Goal: Download file/media

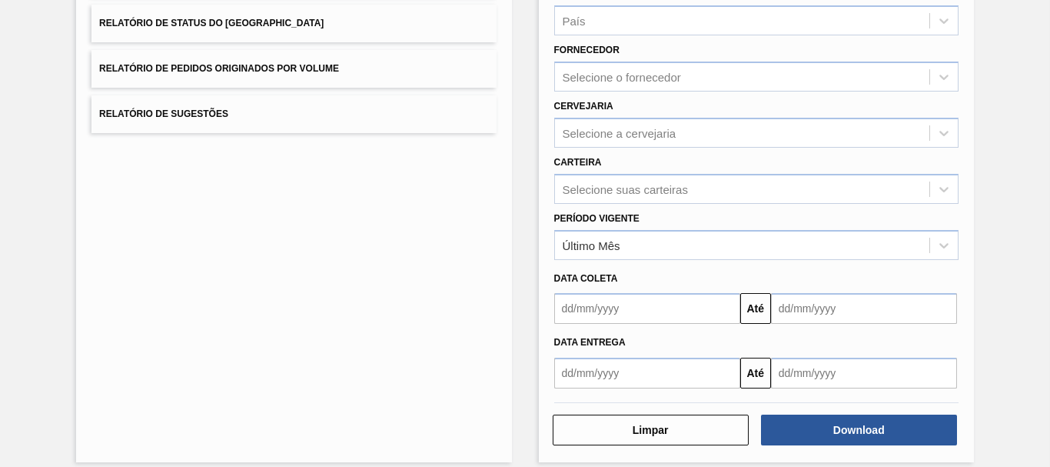
scroll to position [154, 0]
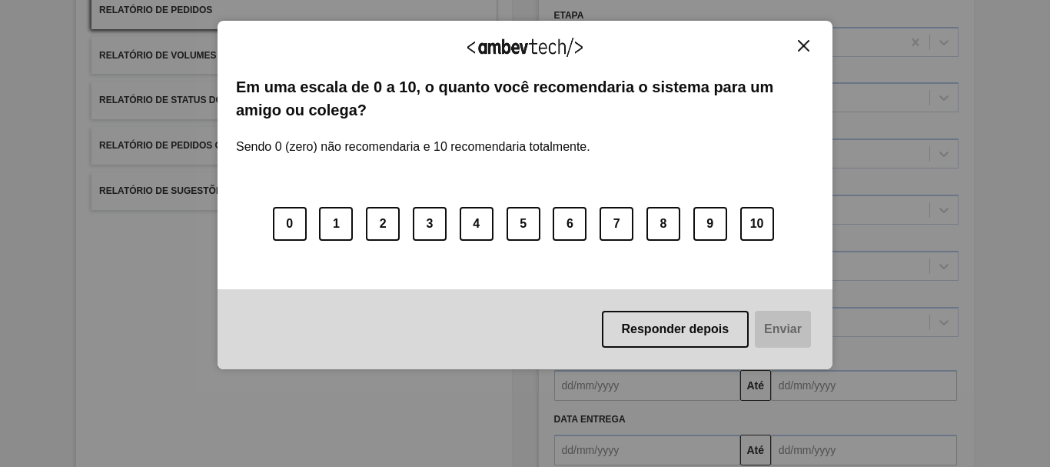
click at [796, 39] on button "Close" at bounding box center [803, 45] width 21 height 13
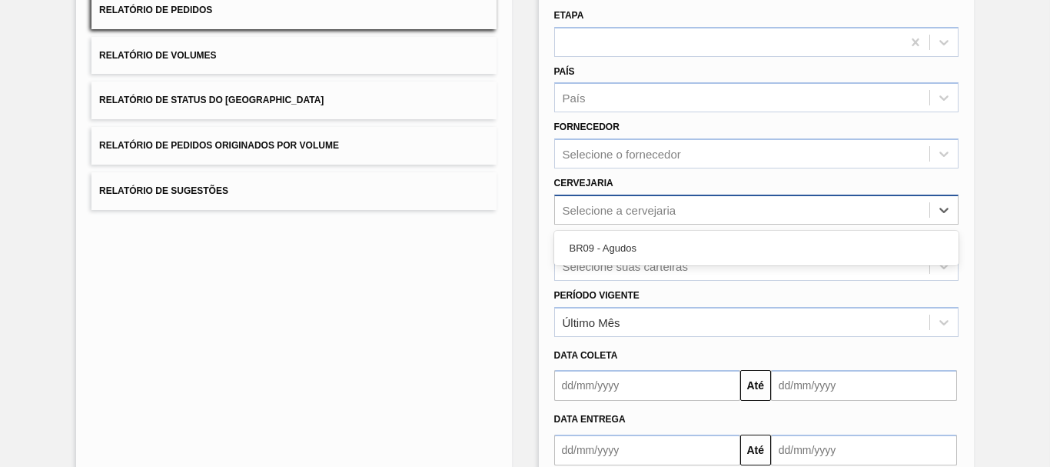
click at [595, 208] on div "Selecione a cervejaria" at bounding box center [620, 209] width 114 height 13
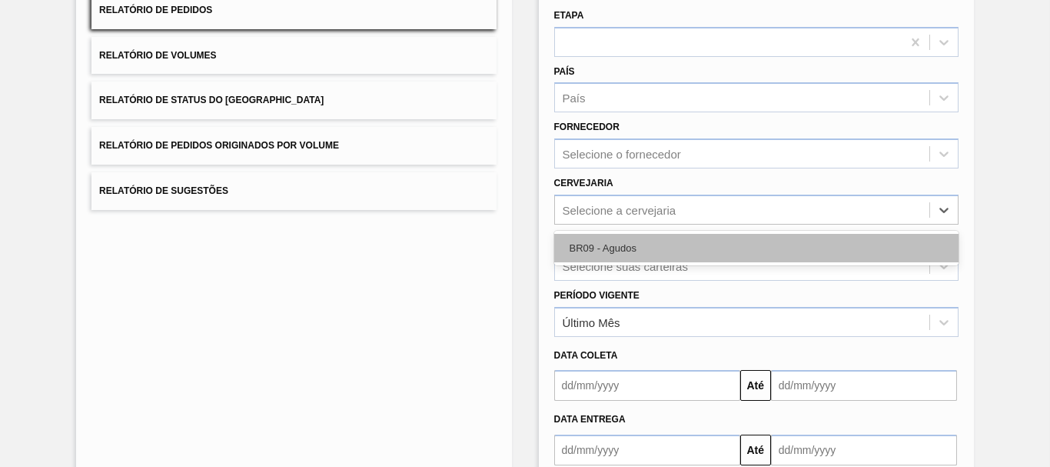
click at [597, 234] on div "BR09 - Agudos" at bounding box center [756, 248] width 404 height 28
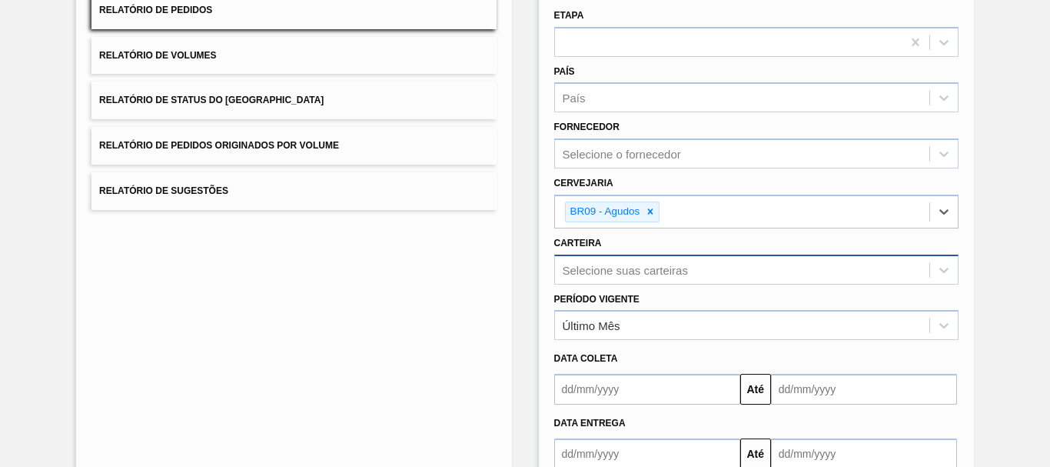
click at [611, 261] on div "Selecione suas carteiras" at bounding box center [756, 269] width 404 height 30
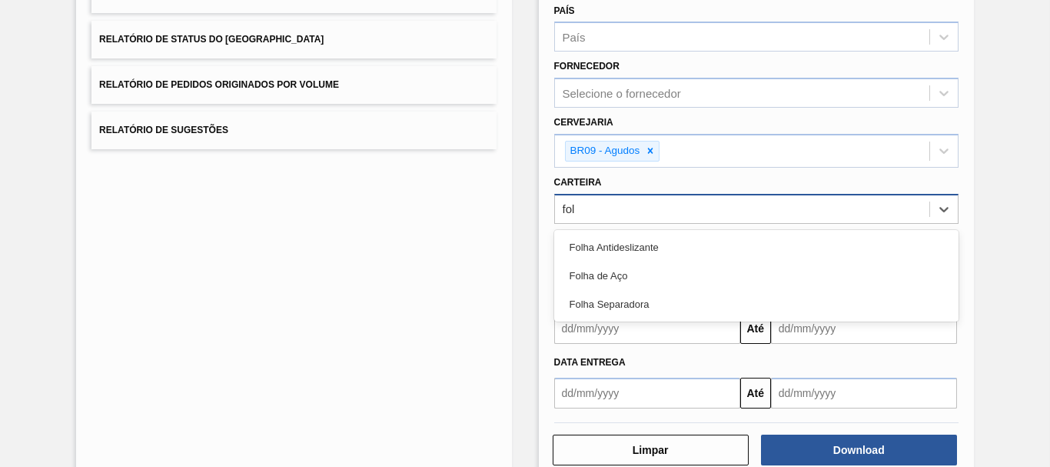
type input "folh"
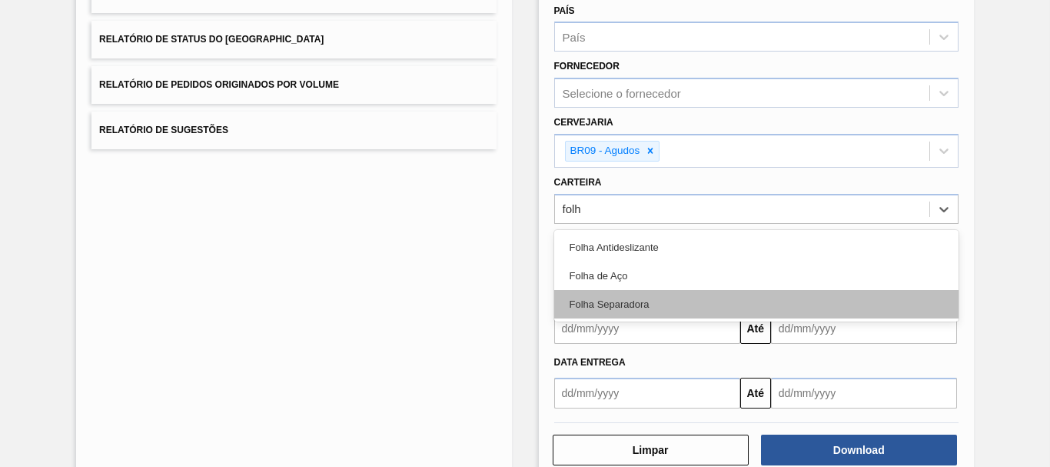
click at [648, 304] on div "Folha Separadora" at bounding box center [756, 304] width 404 height 28
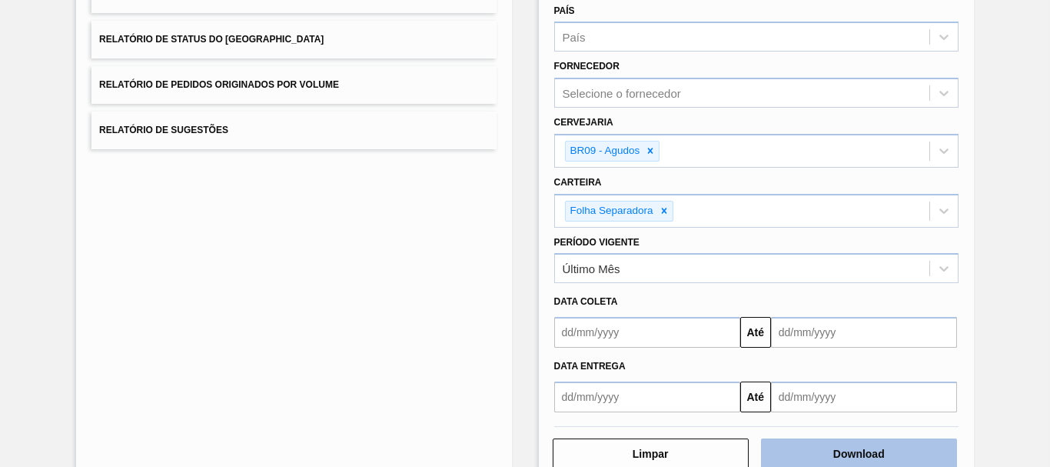
click at [794, 459] on button "Download" at bounding box center [859, 453] width 196 height 31
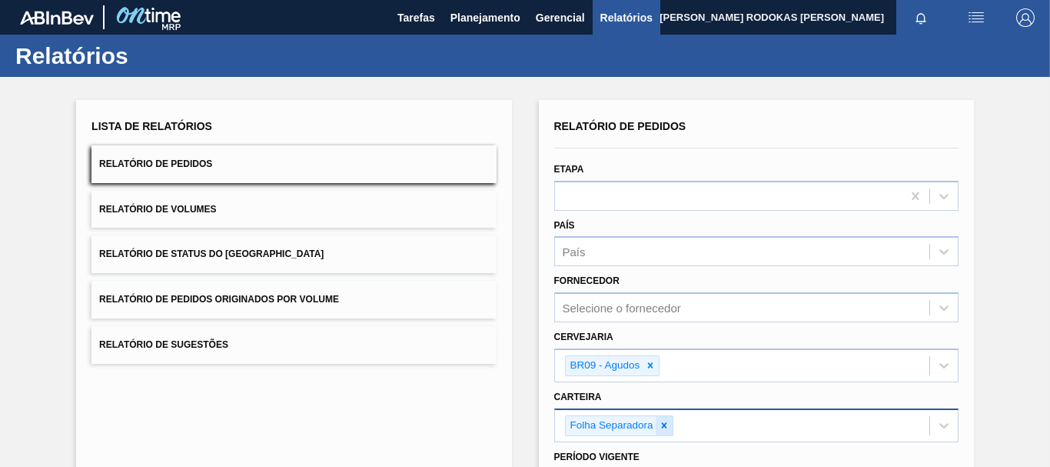
click at [661, 427] on icon at bounding box center [663, 424] width 5 height 5
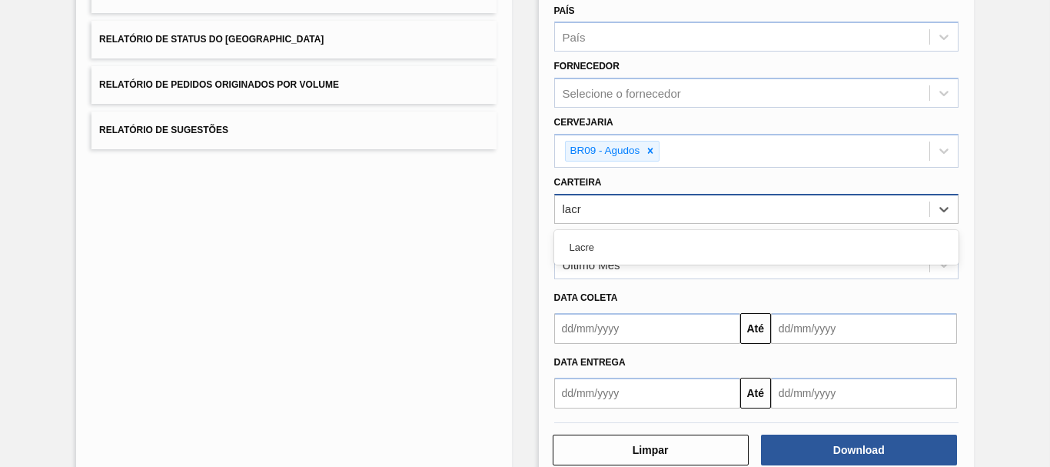
type input "lacre"
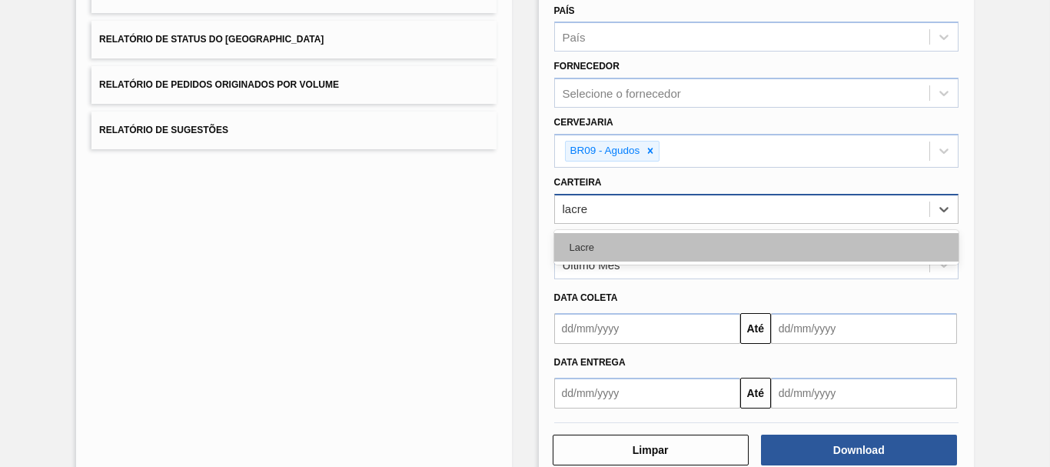
click at [631, 240] on div "Lacre" at bounding box center [756, 247] width 404 height 28
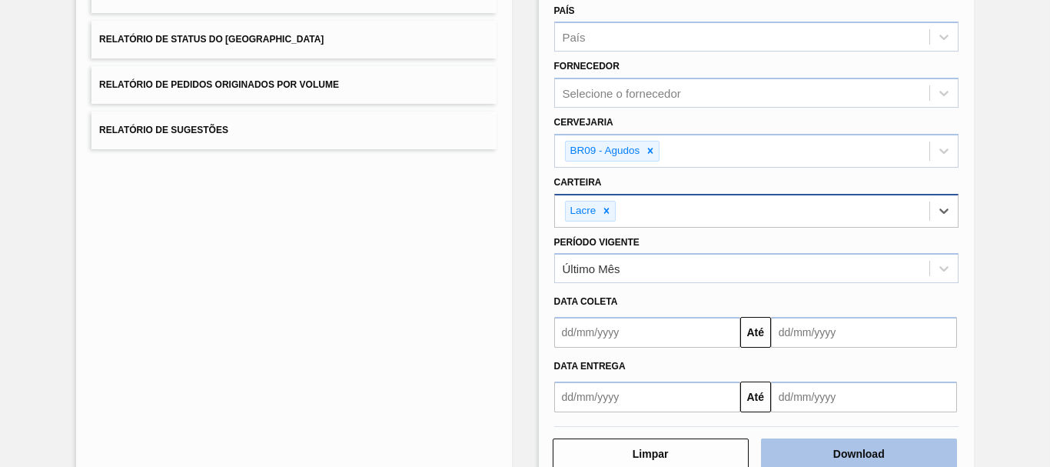
click at [800, 454] on button "Download" at bounding box center [859, 453] width 196 height 31
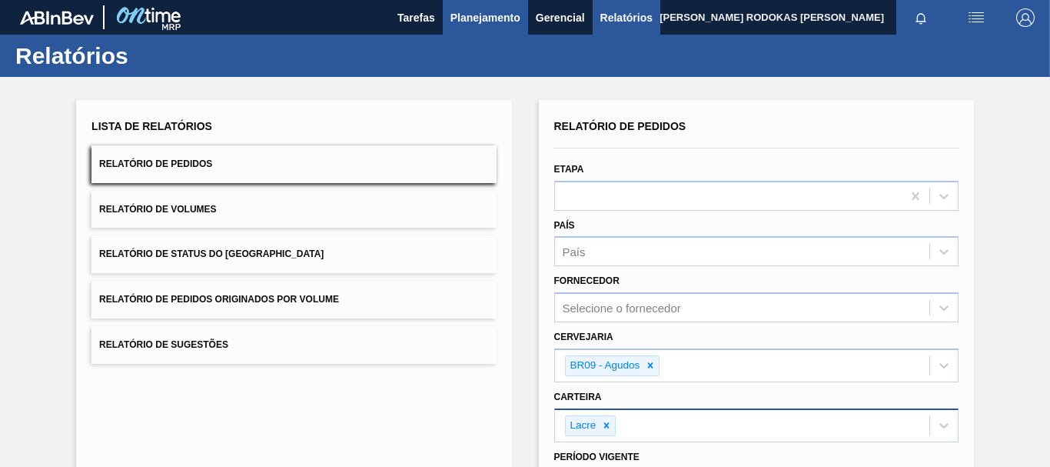
click at [477, 7] on button "Planejamento" at bounding box center [485, 17] width 85 height 35
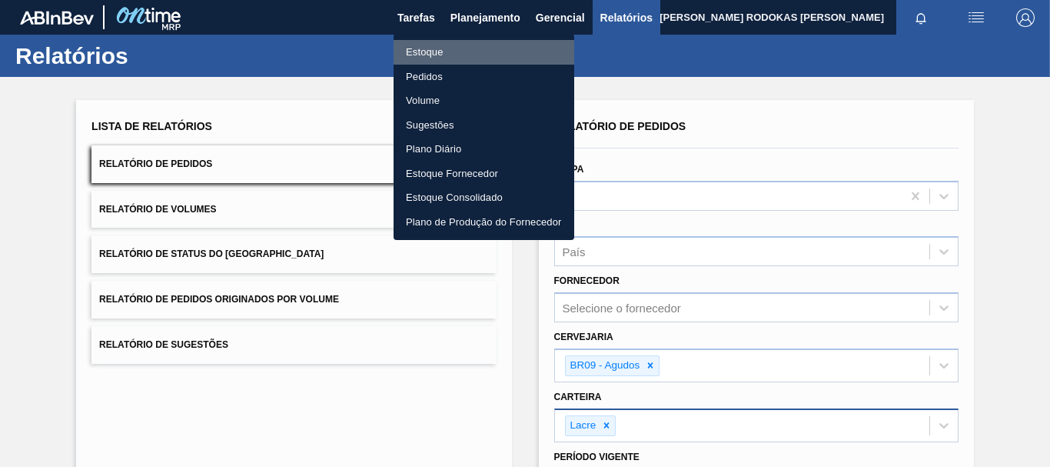
click at [419, 54] on li "Estoque" at bounding box center [484, 52] width 181 height 25
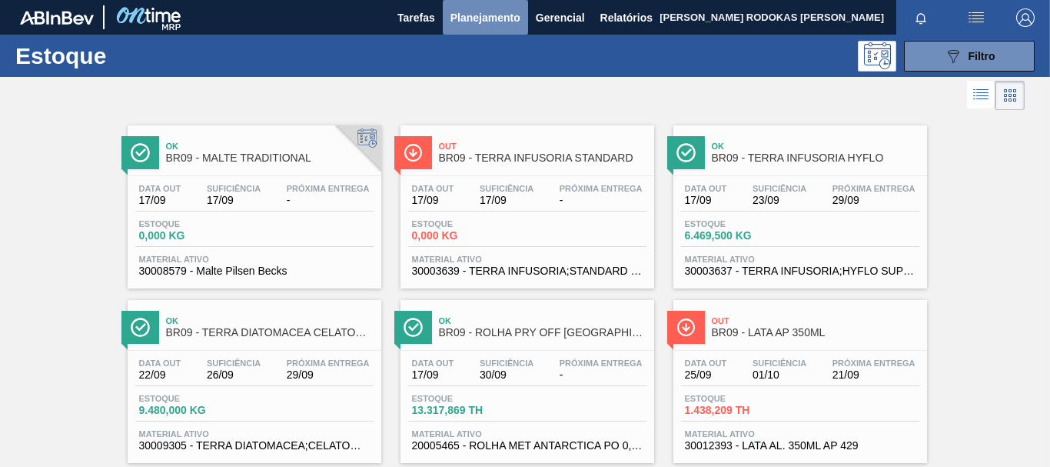
click at [507, 24] on span "Planejamento" at bounding box center [485, 17] width 70 height 18
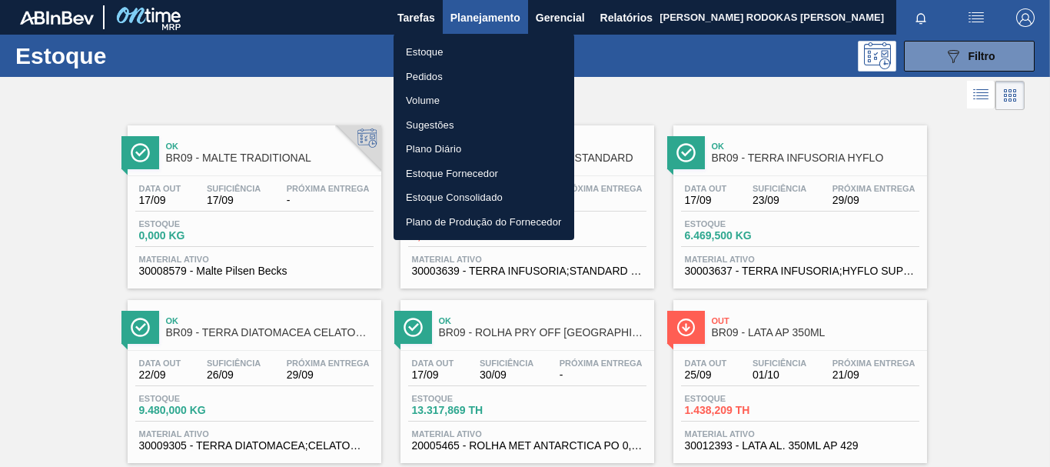
click at [447, 55] on li "Estoque" at bounding box center [484, 52] width 181 height 25
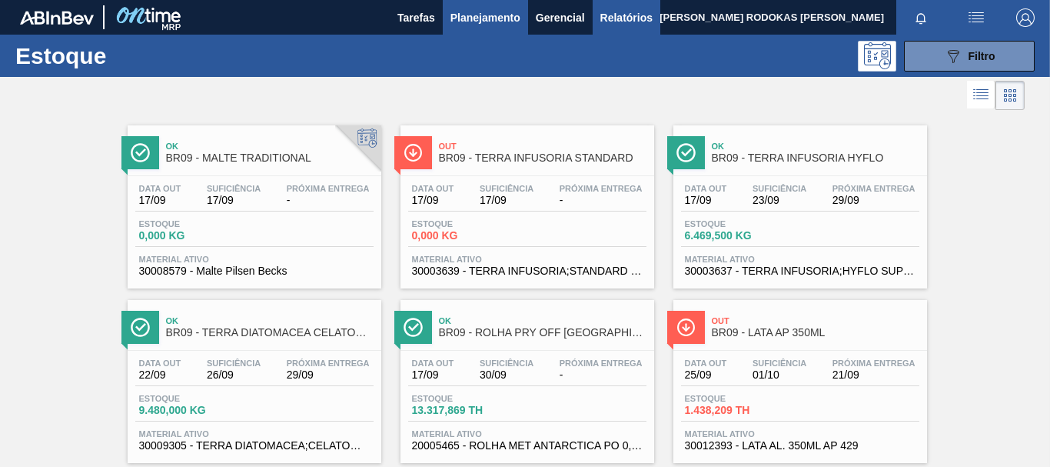
click at [635, 24] on span "Relatórios" at bounding box center [626, 17] width 52 height 18
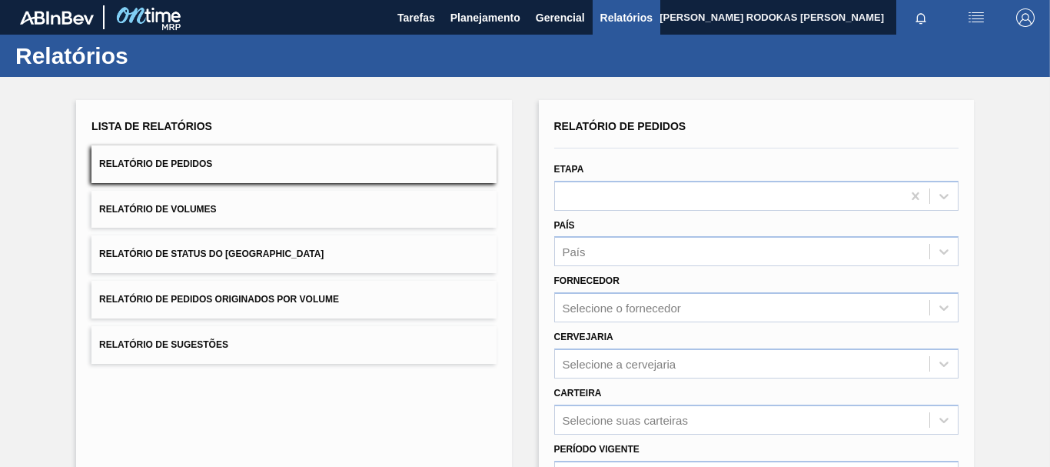
scroll to position [231, 0]
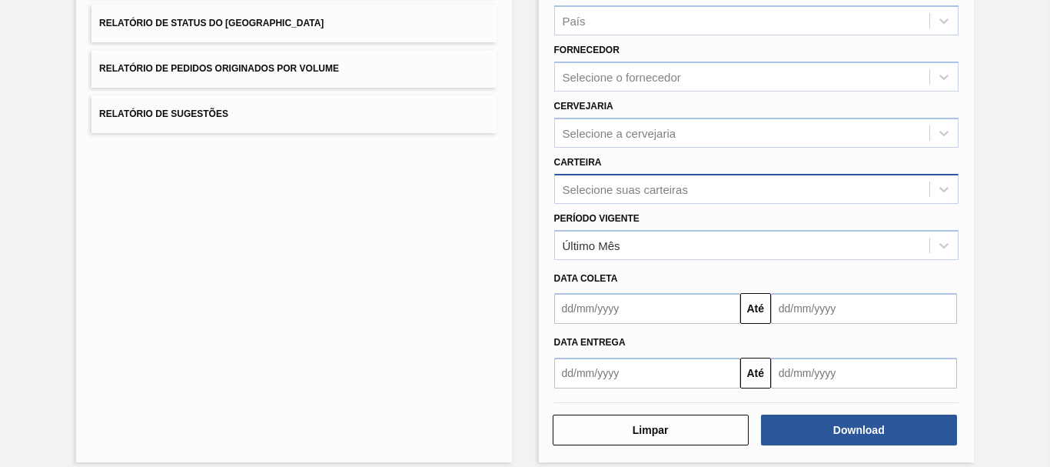
click at [649, 183] on div "Selecione suas carteiras" at bounding box center [625, 188] width 125 height 13
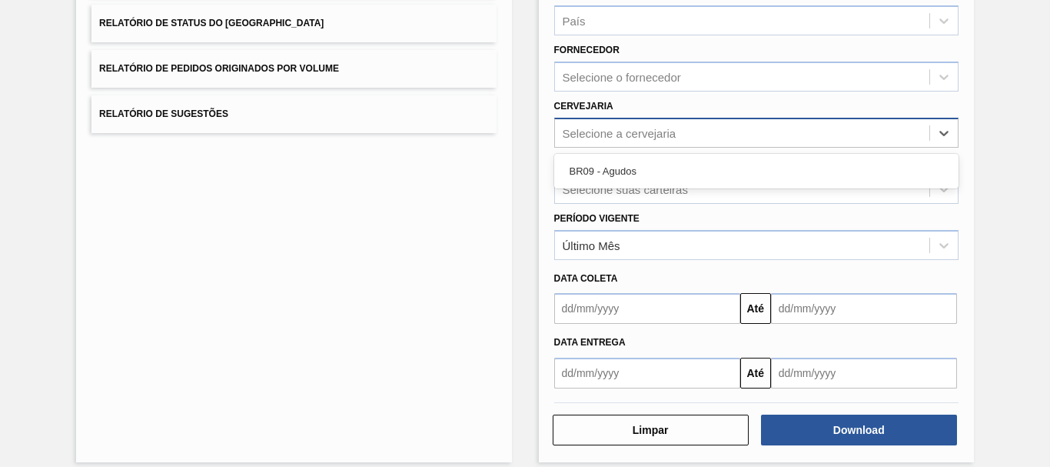
click at [577, 140] on div "Selecione a cervejaria" at bounding box center [742, 132] width 374 height 22
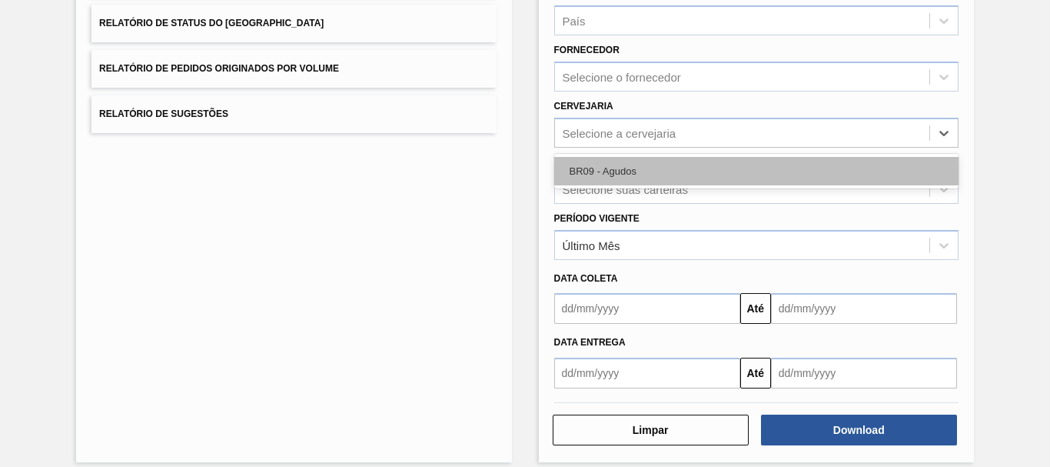
click at [578, 174] on div "BR09 - Agudos" at bounding box center [756, 171] width 404 height 28
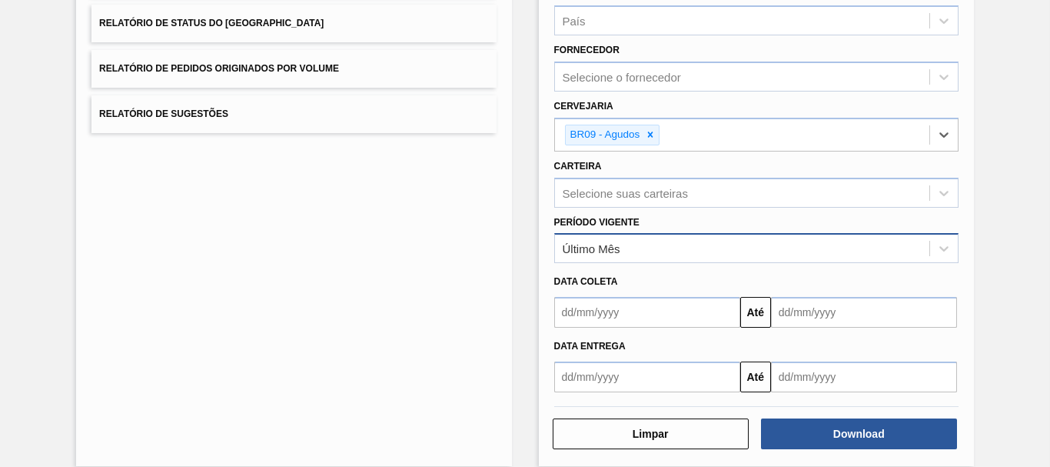
click at [582, 242] on div "Último Mês" at bounding box center [592, 248] width 58 height 13
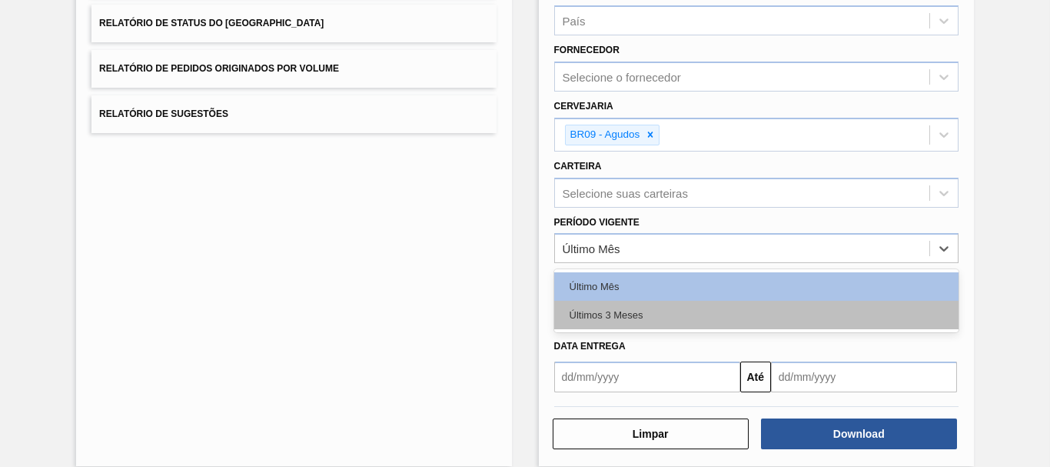
click at [594, 314] on div "Últimos 3 Meses" at bounding box center [756, 315] width 404 height 28
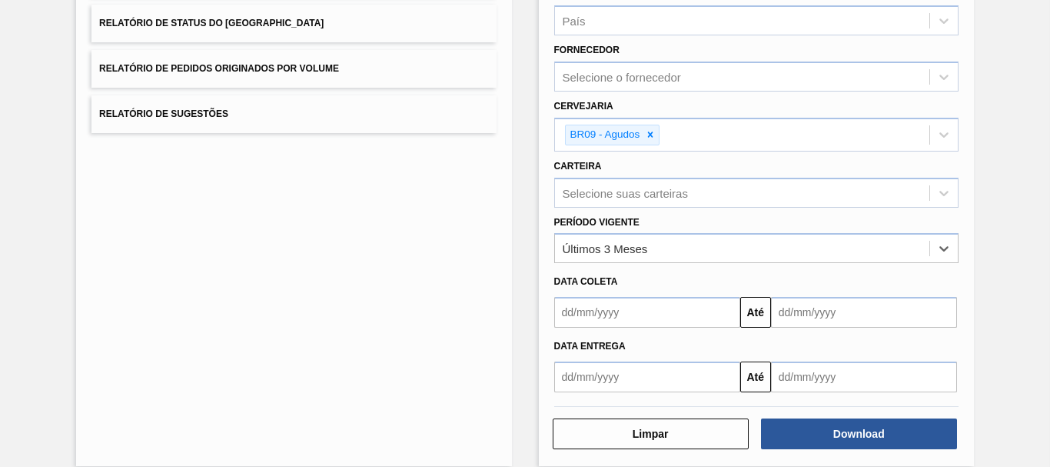
click at [724, 308] on input "text" at bounding box center [647, 312] width 186 height 31
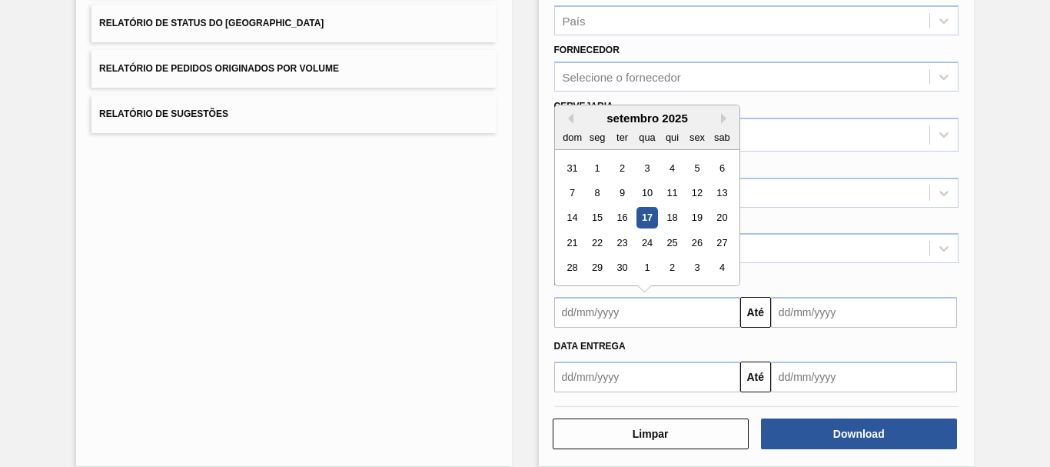
click at [564, 111] on div "setembro 2025 dom seg ter qua qui sex sab" at bounding box center [647, 127] width 185 height 45
click at [566, 123] on button "Previous Month" at bounding box center [568, 118] width 11 height 11
click at [593, 271] on div "25" at bounding box center [597, 268] width 21 height 21
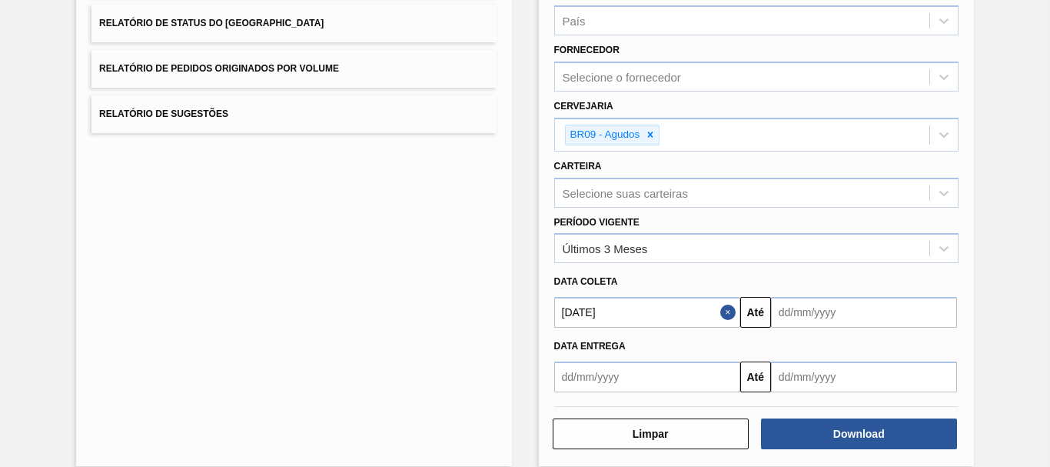
type input "[DATE]"
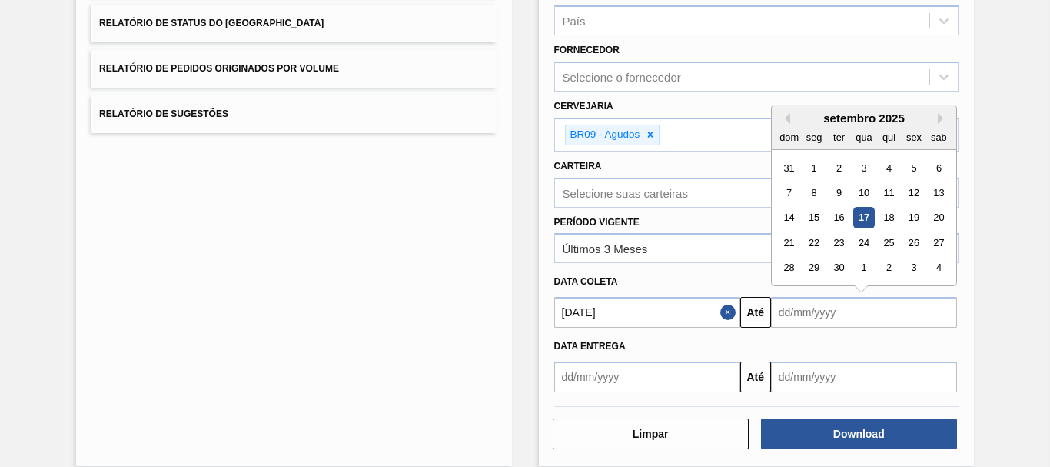
click at [801, 325] on input "text" at bounding box center [864, 312] width 186 height 31
click at [938, 118] on button "Next Month" at bounding box center [943, 118] width 11 height 11
click at [943, 270] on div "1" at bounding box center [939, 268] width 21 height 21
type input "[DATE]"
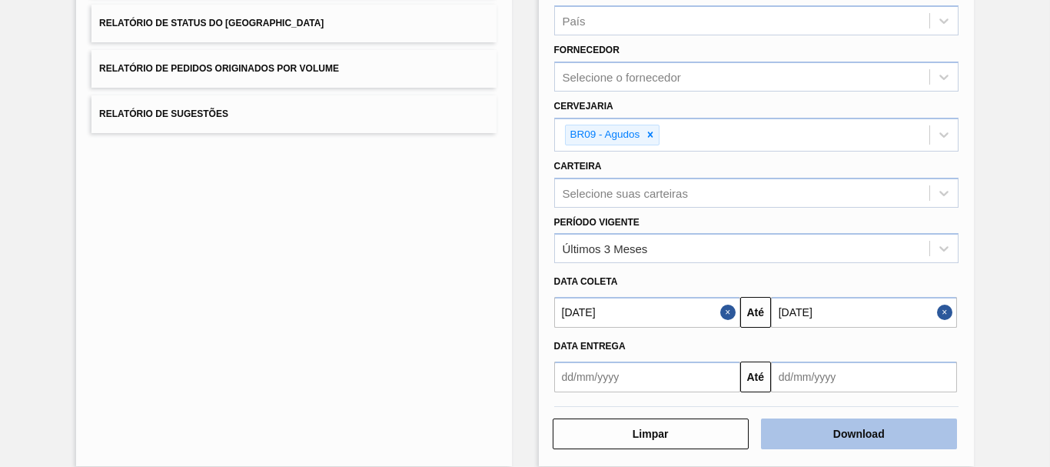
click at [803, 437] on button "Download" at bounding box center [859, 433] width 196 height 31
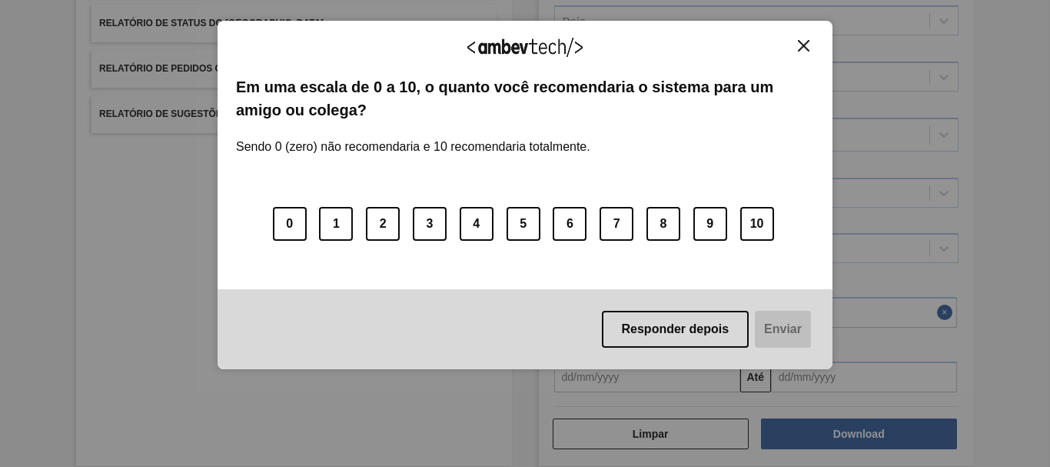
click at [797, 42] on button "Close" at bounding box center [803, 45] width 21 height 13
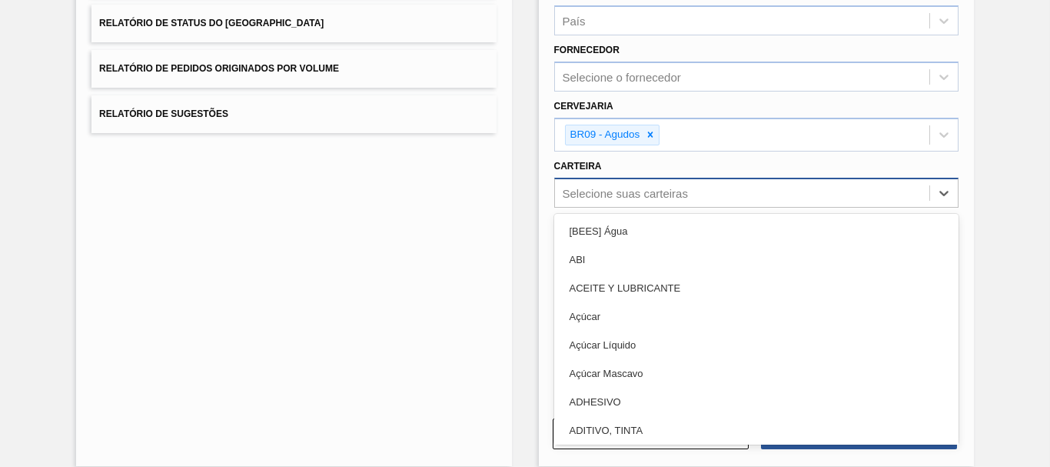
click at [599, 197] on div "Selecione suas carteiras" at bounding box center [625, 192] width 125 height 13
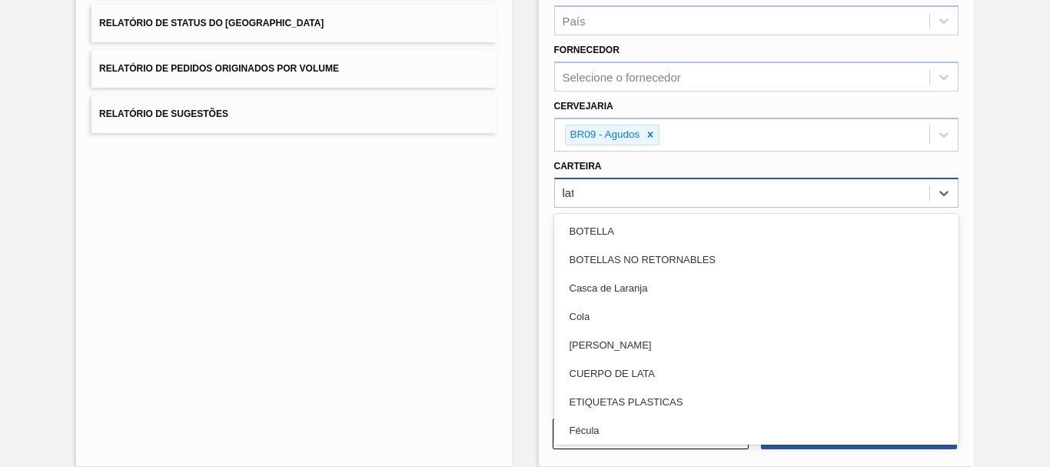
type input "lata"
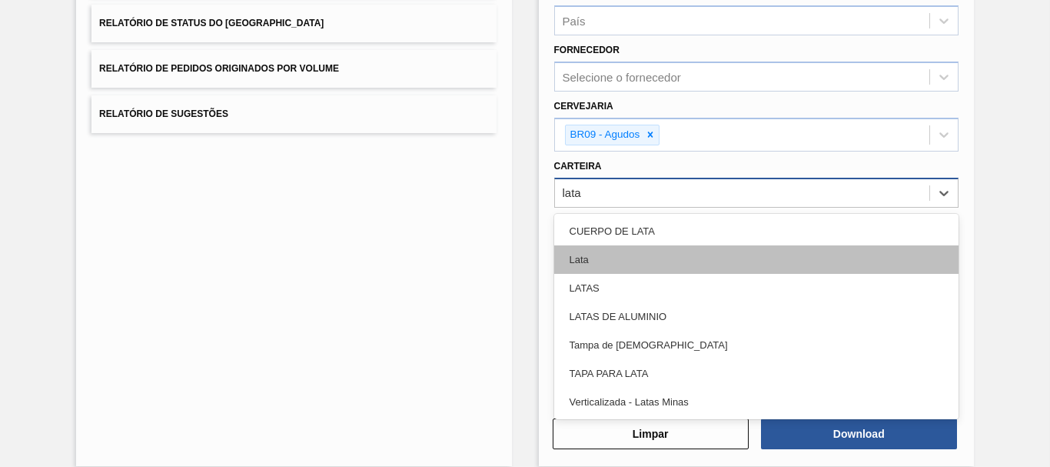
click at [598, 265] on div "Lata" at bounding box center [756, 259] width 404 height 28
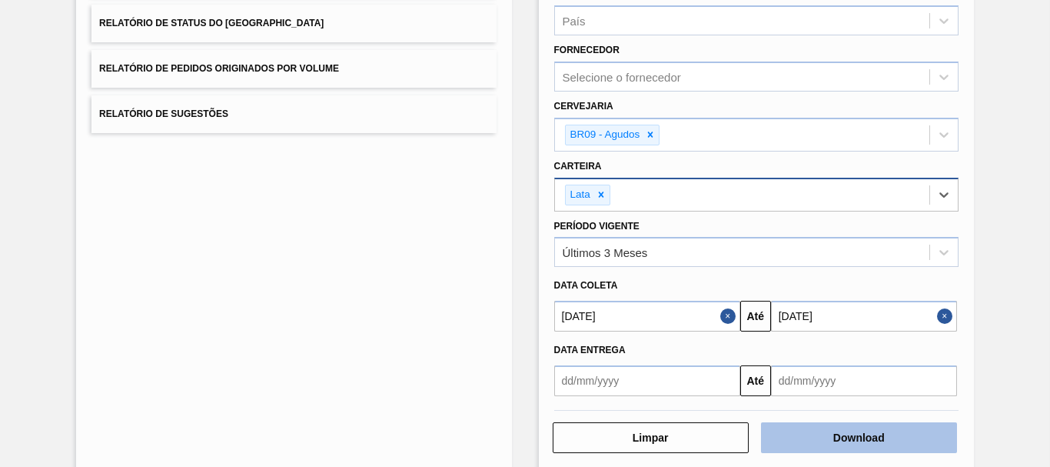
click at [903, 424] on button "Download" at bounding box center [859, 437] width 196 height 31
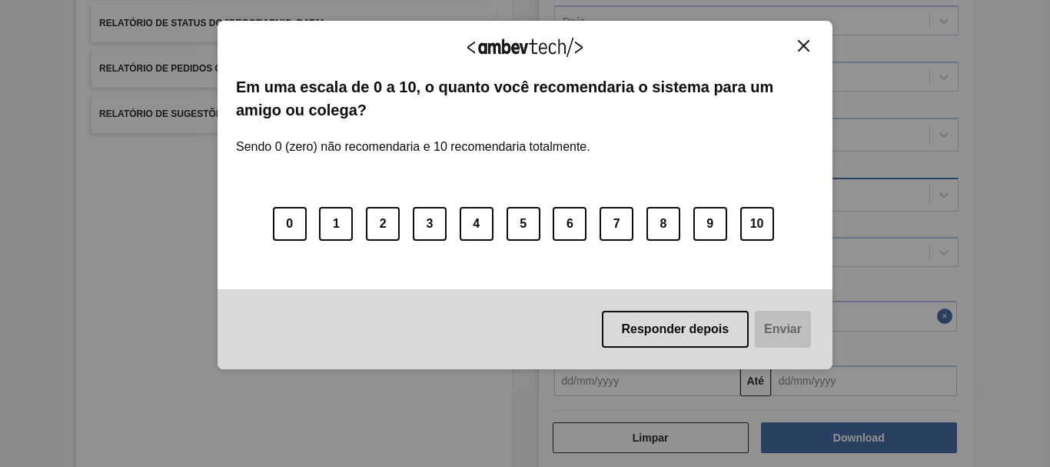
click at [803, 40] on img "Close" at bounding box center [804, 46] width 12 height 12
